Goal: Task Accomplishment & Management: Manage account settings

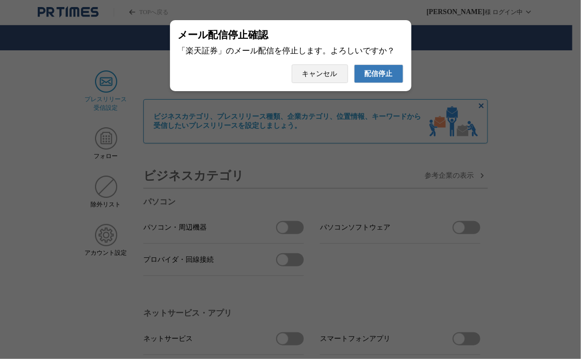
click at [381, 71] on span "配信停止" at bounding box center [379, 73] width 28 height 9
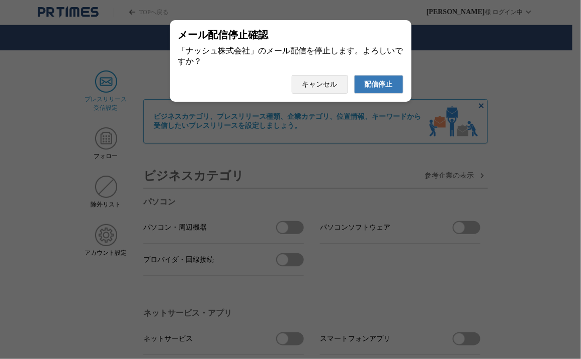
click at [354, 75] on button "配信停止" at bounding box center [378, 84] width 49 height 19
click at [375, 89] on span "配信停止" at bounding box center [379, 84] width 28 height 9
click at [354, 75] on button "配信停止" at bounding box center [378, 84] width 49 height 19
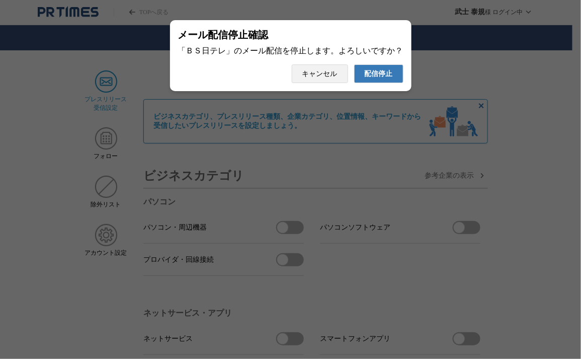
click at [354, 64] on button "配信停止" at bounding box center [378, 73] width 49 height 19
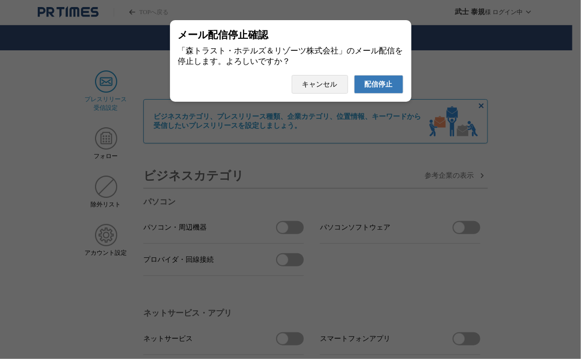
click at [354, 75] on button "配信停止" at bounding box center [378, 84] width 49 height 19
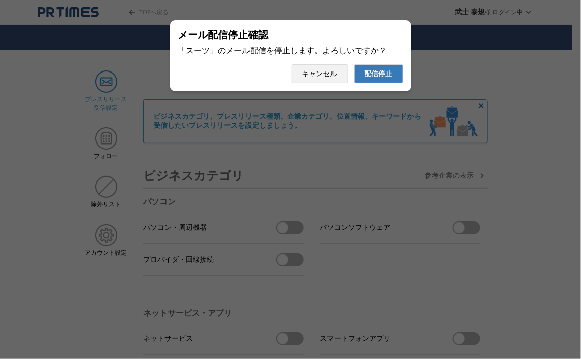
click at [354, 64] on button "配信停止" at bounding box center [378, 73] width 49 height 19
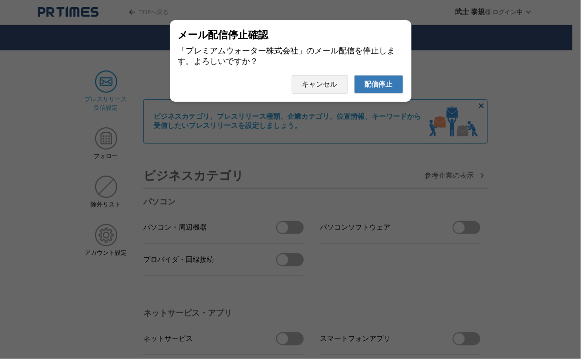
click at [354, 75] on button "配信停止" at bounding box center [378, 84] width 49 height 19
